Goal: Obtain resource: Download file/media

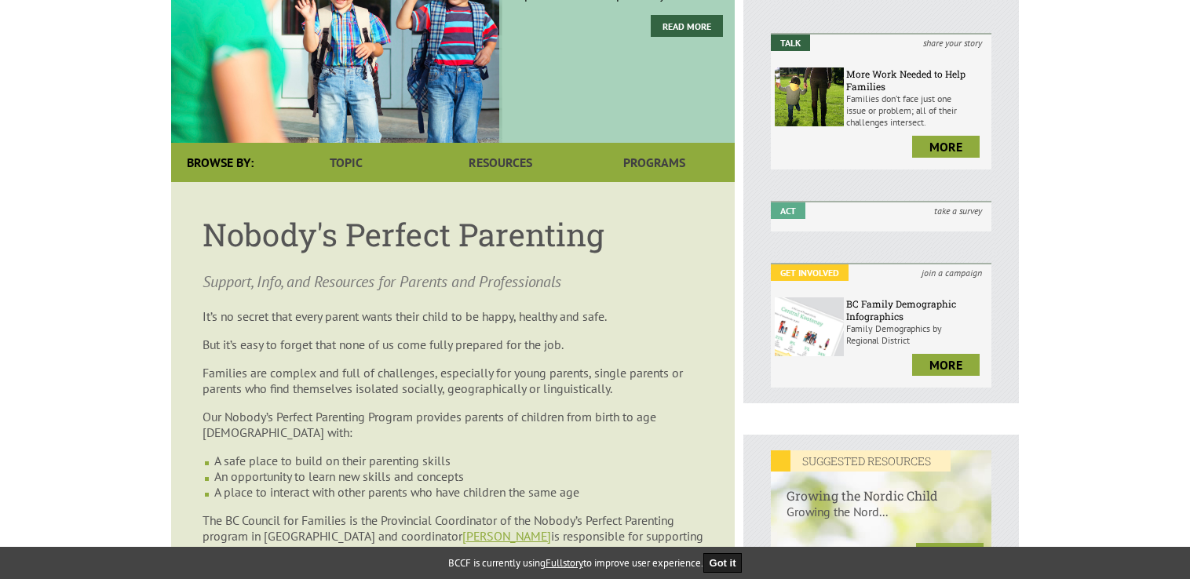
scroll to position [314, 0]
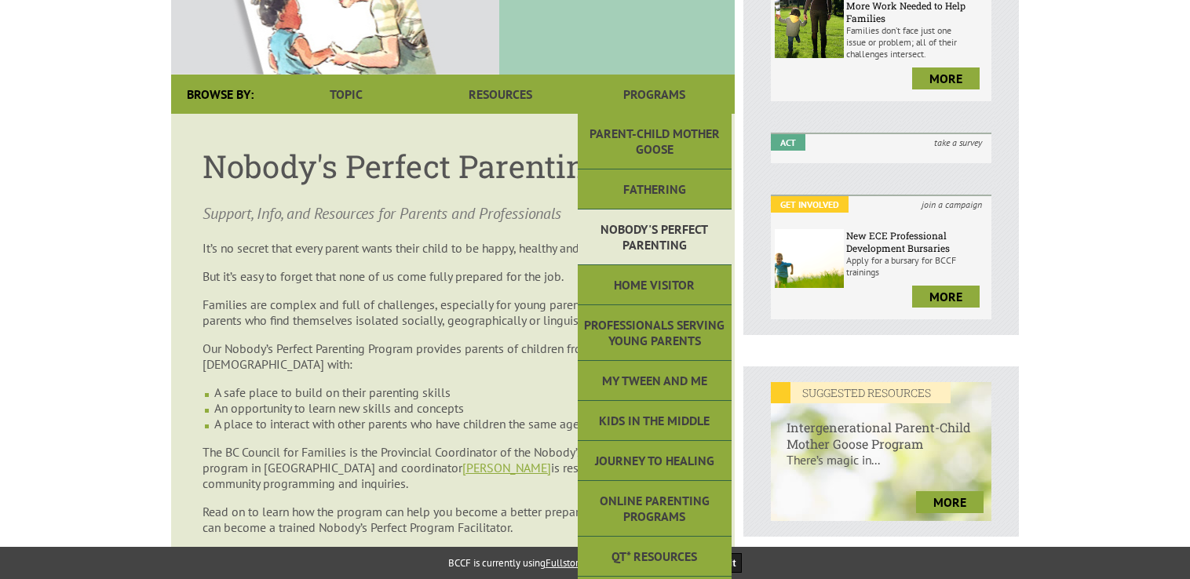
click at [633, 231] on link "Nobody's Perfect Parenting" at bounding box center [655, 238] width 154 height 56
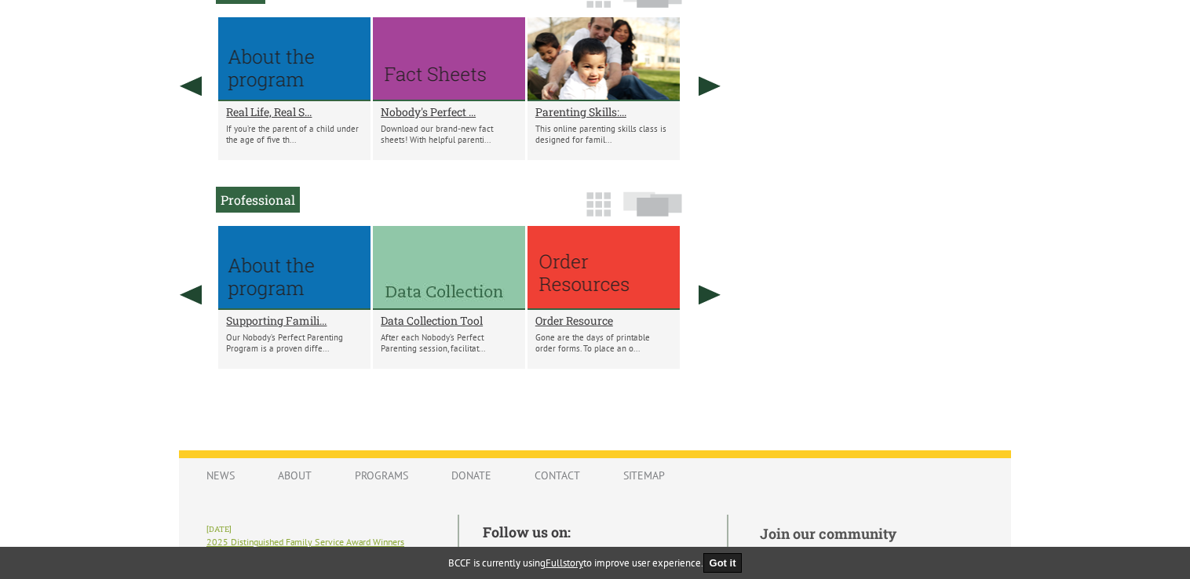
scroll to position [1021, 0]
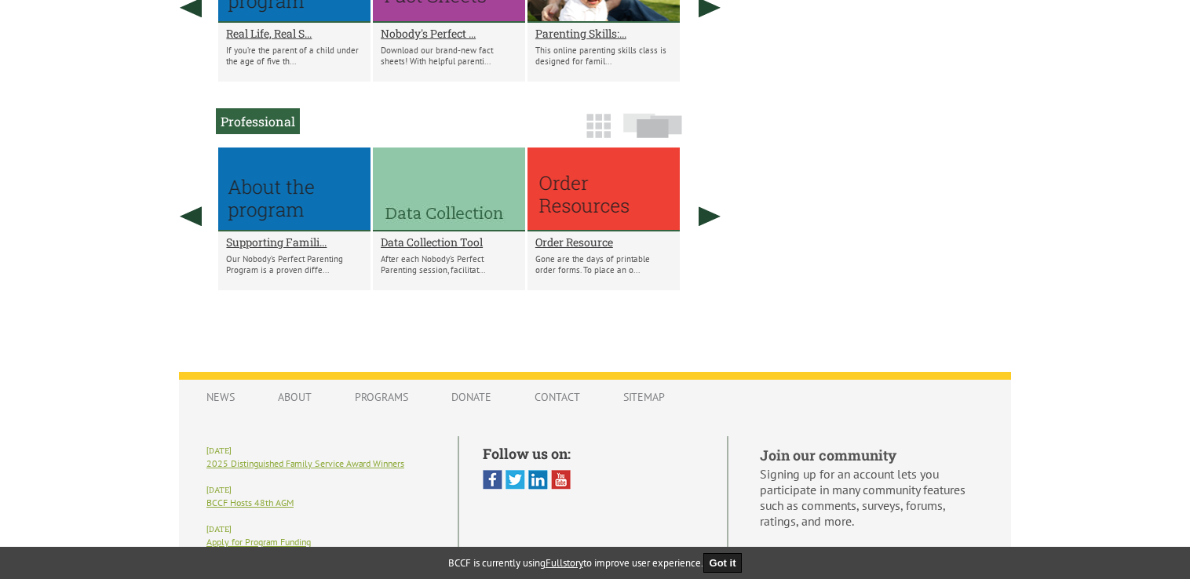
click at [264, 131] on h2 "Professional" at bounding box center [258, 121] width 84 height 26
click at [598, 136] on img at bounding box center [599, 126] width 24 height 24
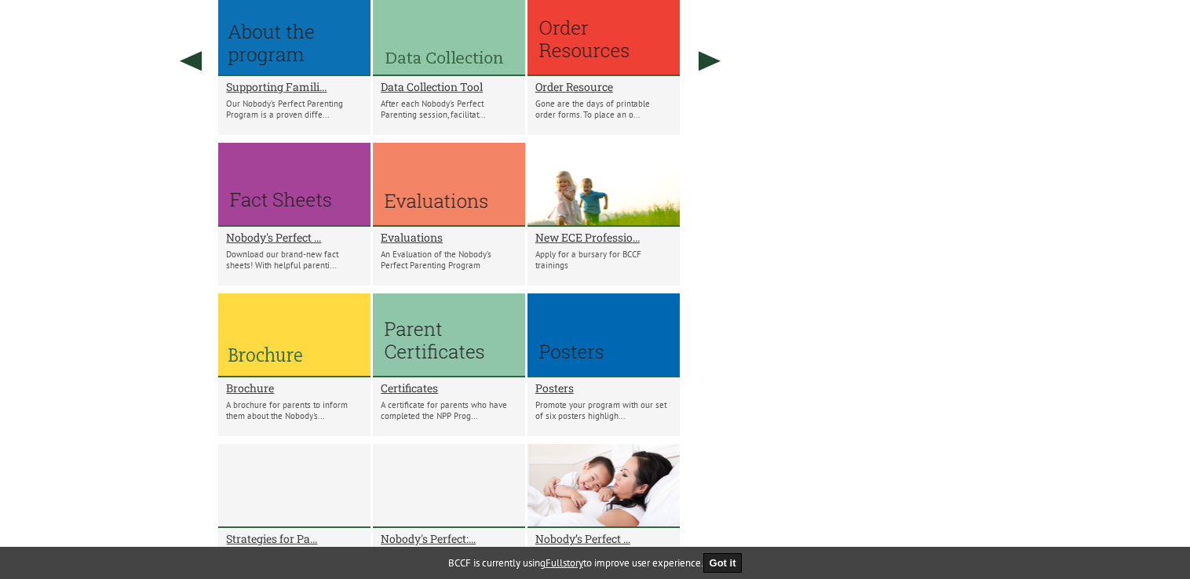
scroll to position [1178, 0]
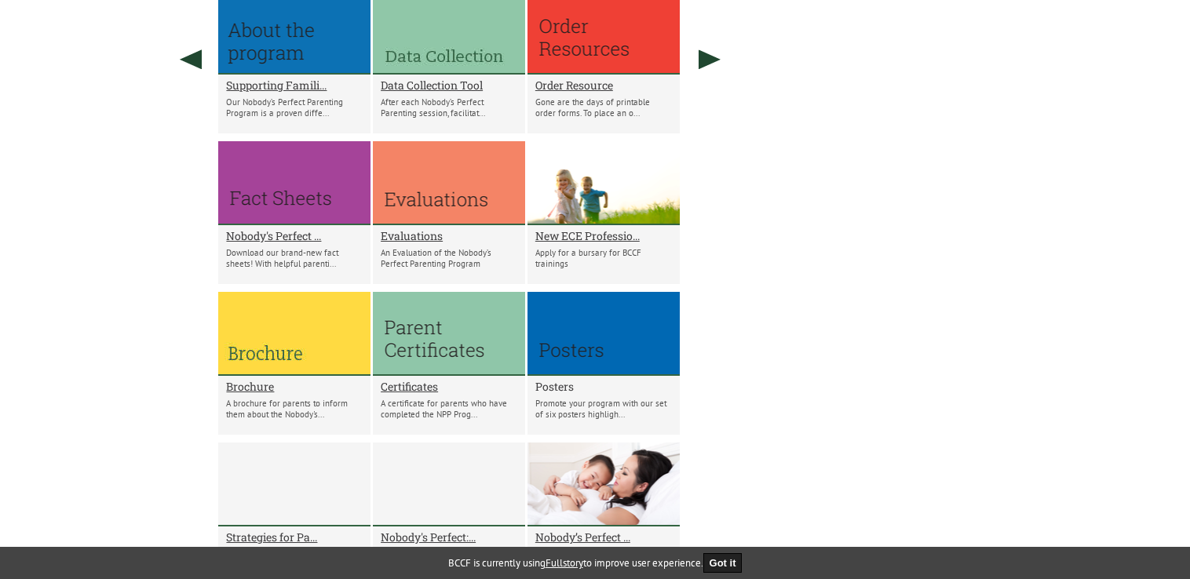
click at [554, 394] on h2 "Posters" at bounding box center [604, 386] width 137 height 15
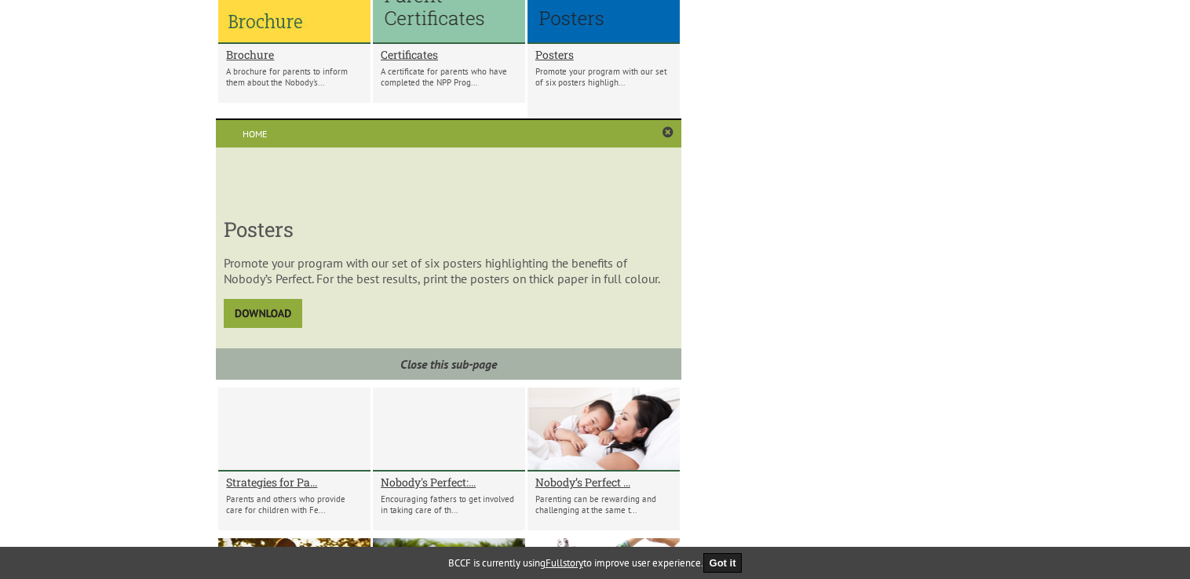
scroll to position [1512, 0]
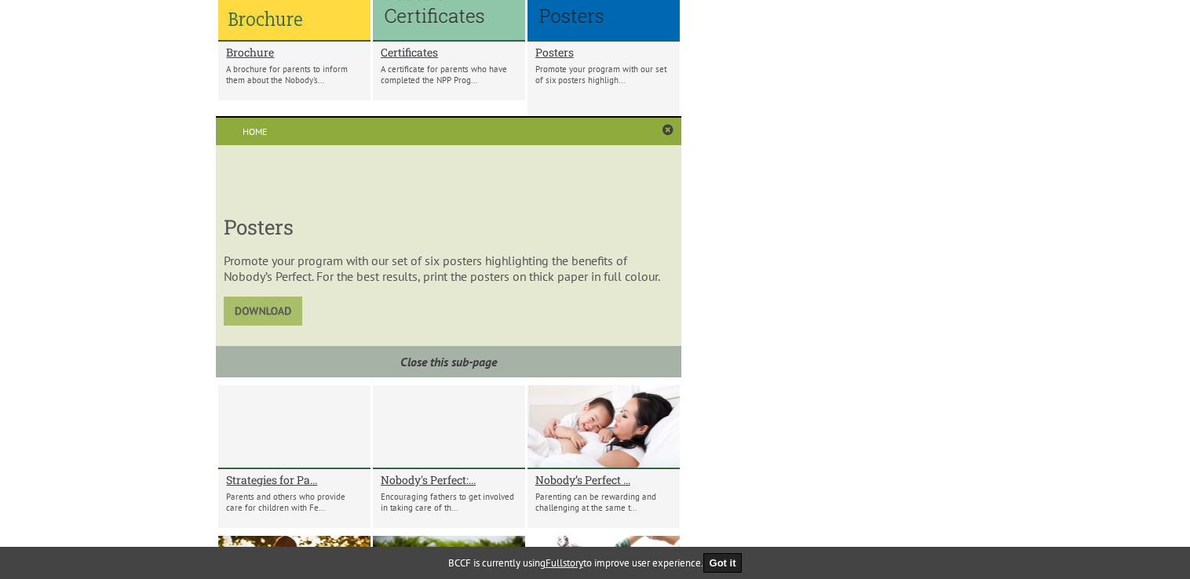
click at [266, 326] on img at bounding box center [263, 311] width 79 height 29
